Goal: Register for event/course

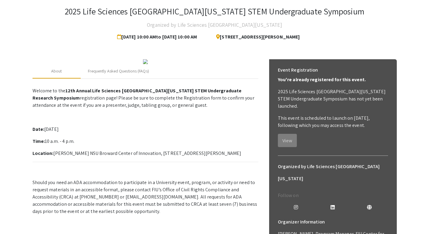
scroll to position [32, 0]
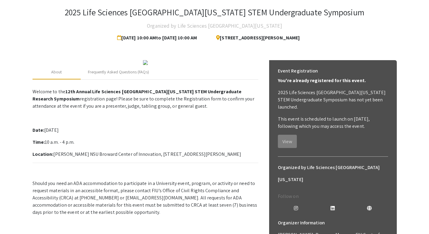
click at [166, 21] on div "2025 Life Sciences [GEOGRAPHIC_DATA][US_STATE] STEM Undergraduate Symposium Org…" at bounding box center [214, 25] width 364 height 37
click at [166, 19] on div "2025 Life Sciences [GEOGRAPHIC_DATA][US_STATE] STEM Undergraduate Symposium" at bounding box center [214, 13] width 299 height 13
click at [166, 13] on h3 "2025 Life Sciences [GEOGRAPHIC_DATA][US_STATE] STEM Undergraduate Symposium" at bounding box center [214, 12] width 299 height 10
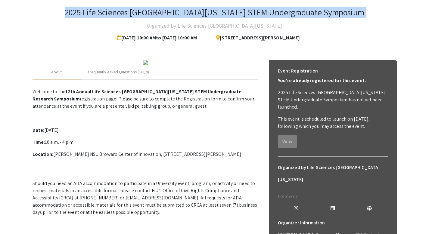
click at [166, 13] on h3 "2025 Life Sciences [GEOGRAPHIC_DATA][US_STATE] STEM Undergraduate Symposium" at bounding box center [214, 12] width 299 height 10
copy h3 "2025 Life Sciences [GEOGRAPHIC_DATA][US_STATE] STEM Undergraduate Symposium"
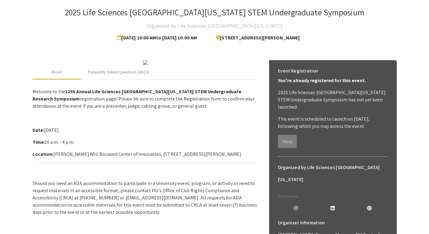
click at [166, 13] on h3 "2025 Life Sciences [GEOGRAPHIC_DATA][US_STATE] STEM Undergraduate Symposium" at bounding box center [214, 12] width 299 height 10
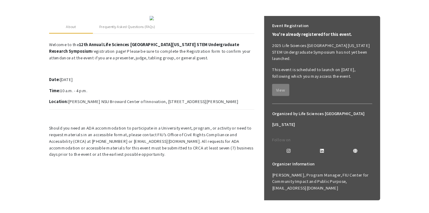
scroll to position [70, 0]
